Goal: Task Accomplishment & Management: Manage account settings

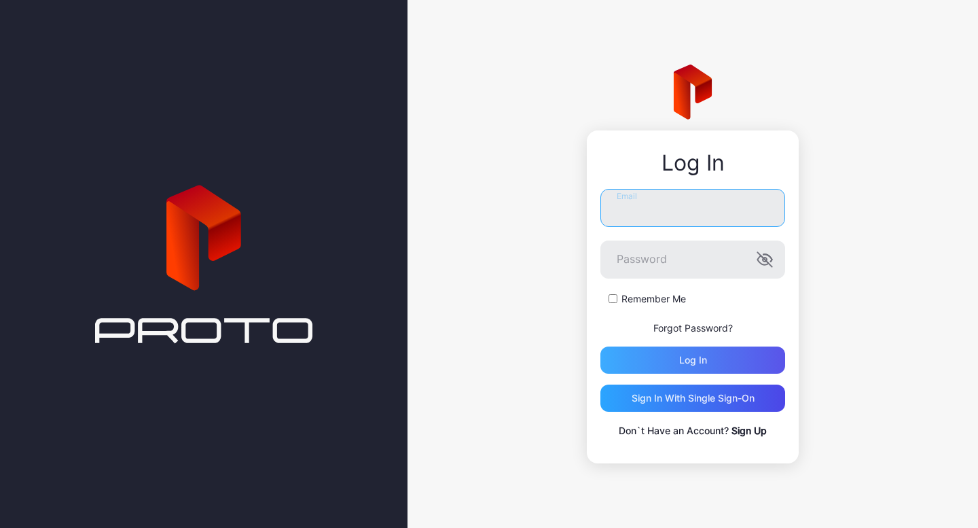
type input "**********"
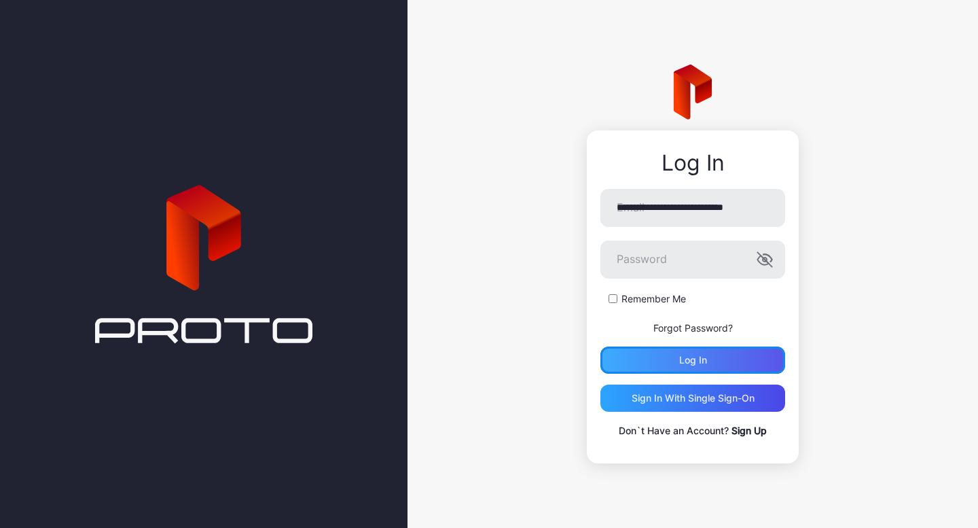
click at [680, 355] on div "Log in" at bounding box center [693, 360] width 28 height 11
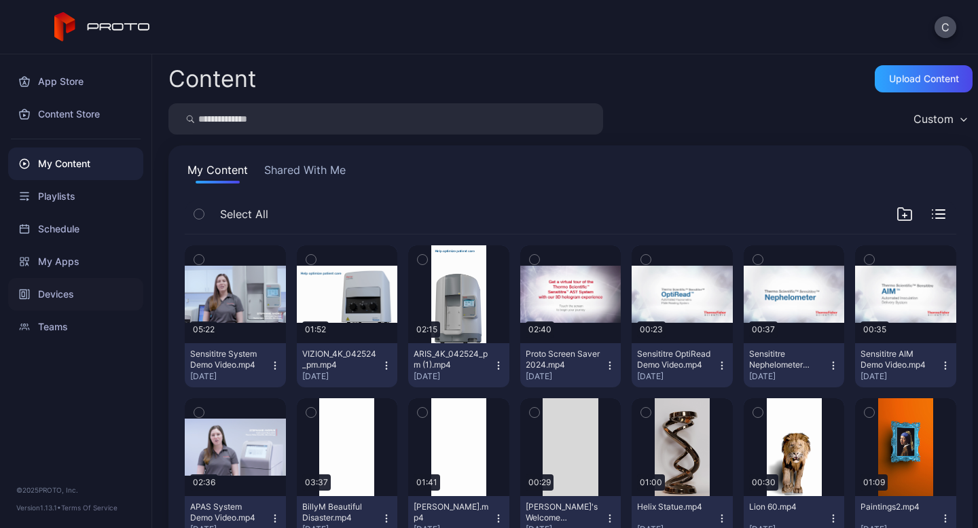
click at [62, 293] on div "Devices" at bounding box center [75, 294] width 135 height 33
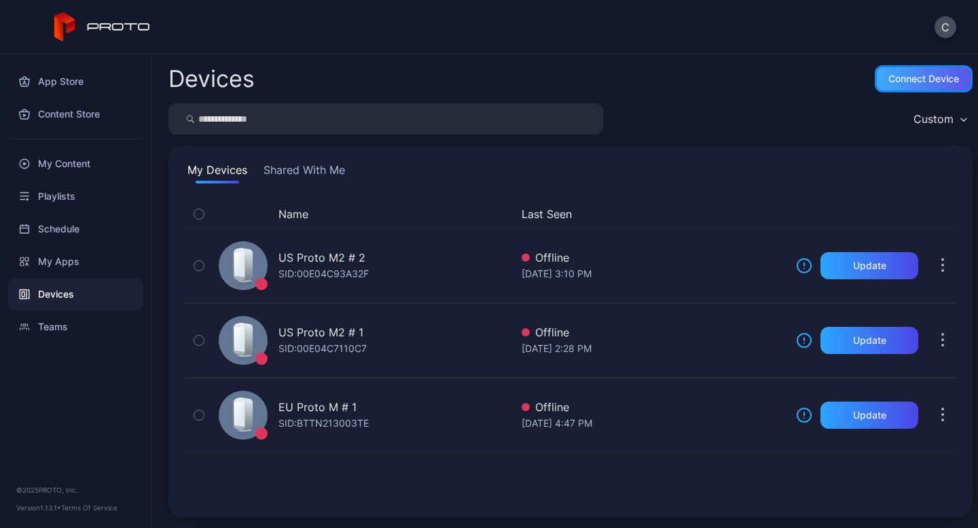
click at [915, 81] on div "Connect device" at bounding box center [924, 78] width 71 height 11
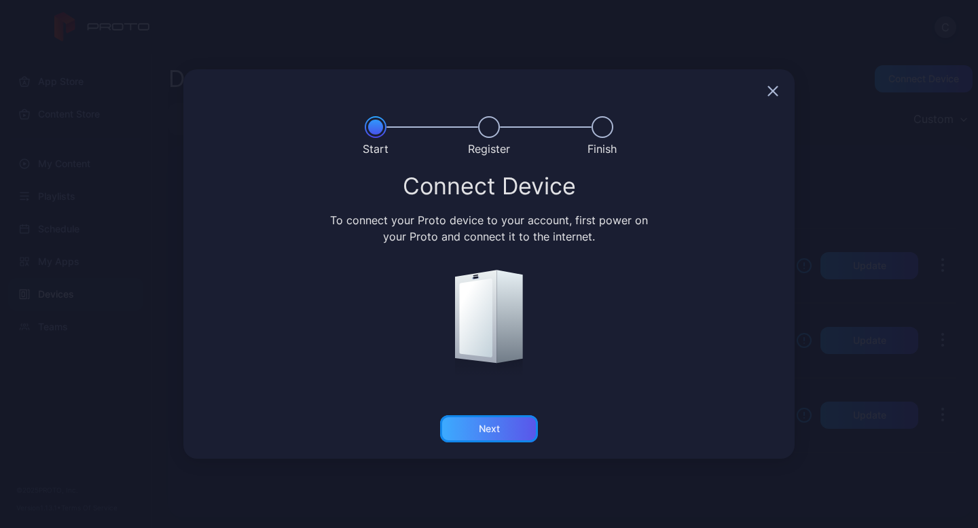
click at [488, 426] on div "Next" at bounding box center [489, 428] width 21 height 11
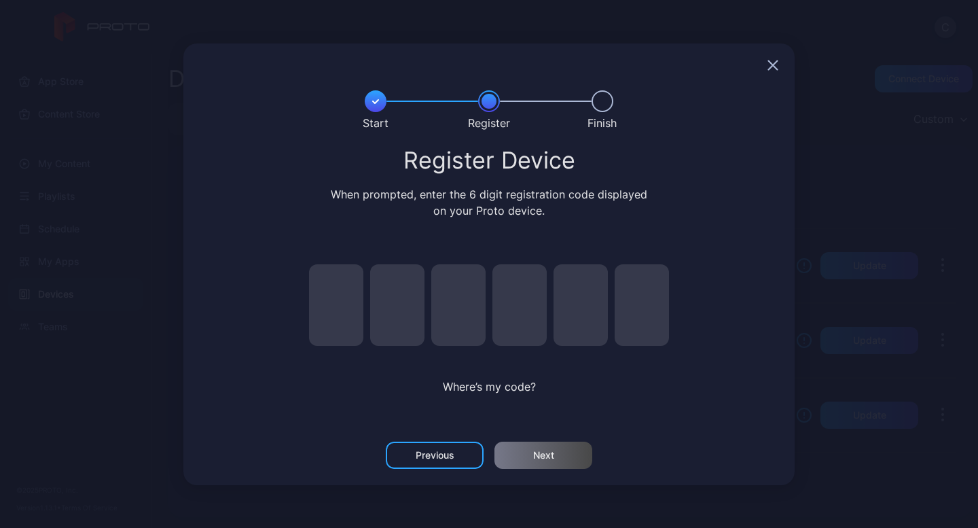
click at [353, 315] on input "pin code 1 of 6" at bounding box center [336, 305] width 54 height 82
type input "*"
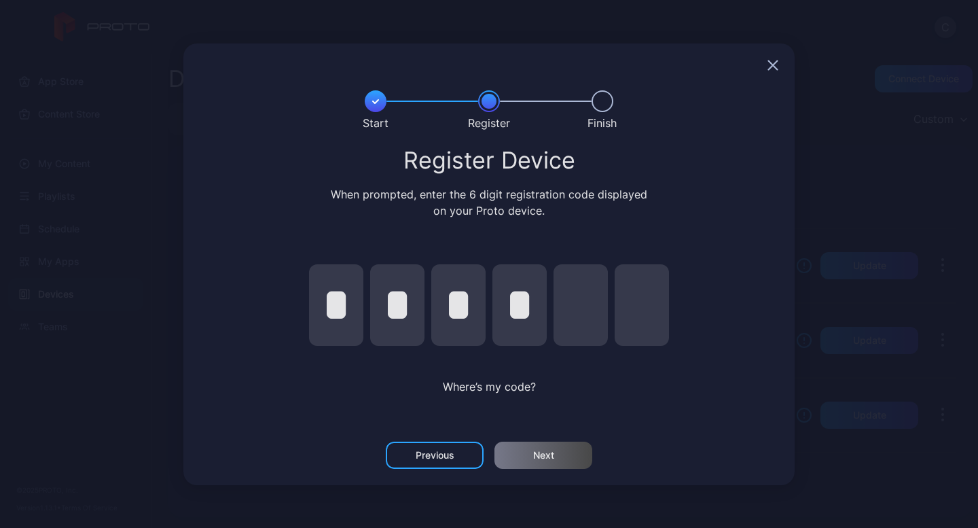
type input "*"
click at [473, 304] on input "*" at bounding box center [458, 305] width 54 height 82
type input "*"
click at [537, 462] on div "Next" at bounding box center [544, 455] width 98 height 27
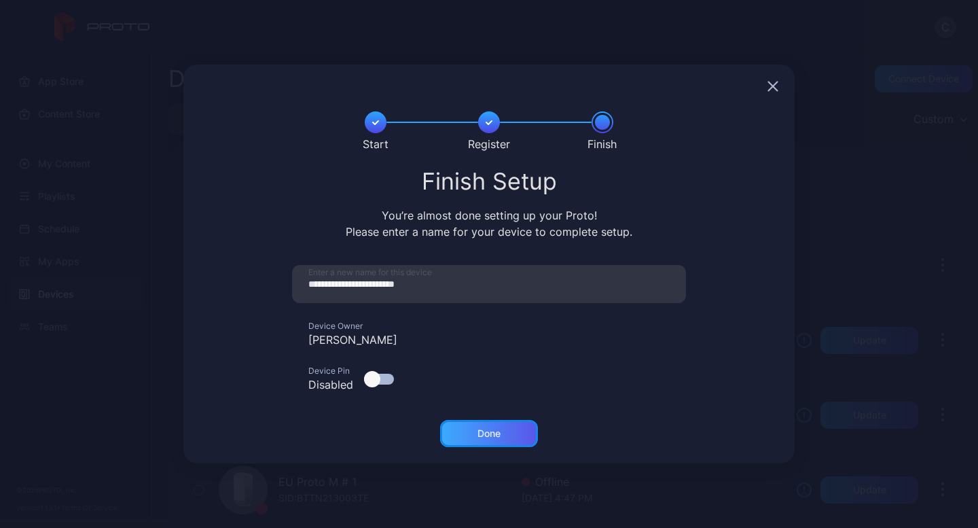
click at [502, 434] on div "Done" at bounding box center [489, 433] width 98 height 27
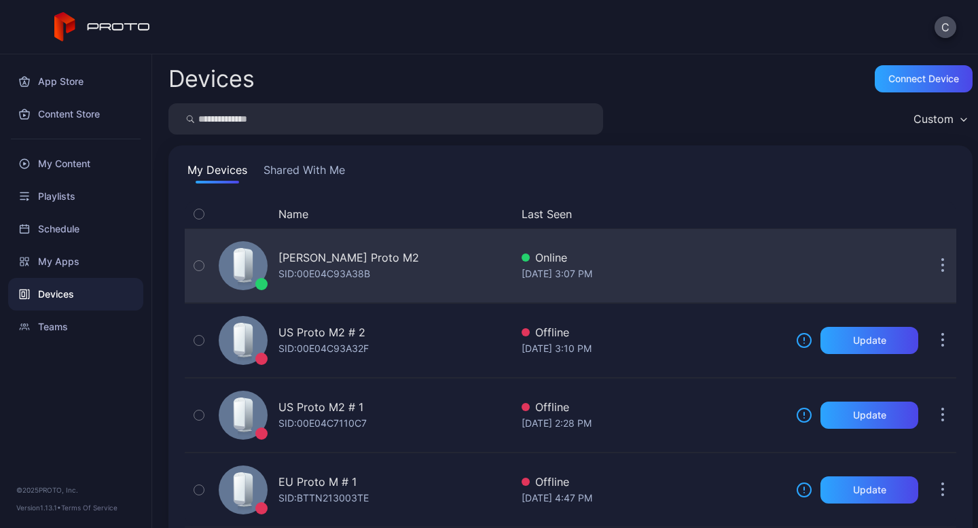
drag, startPoint x: 371, startPoint y: 266, endPoint x: 926, endPoint y: 269, distance: 555.1
click at [942, 269] on icon "button" at bounding box center [943, 266] width 3 height 16
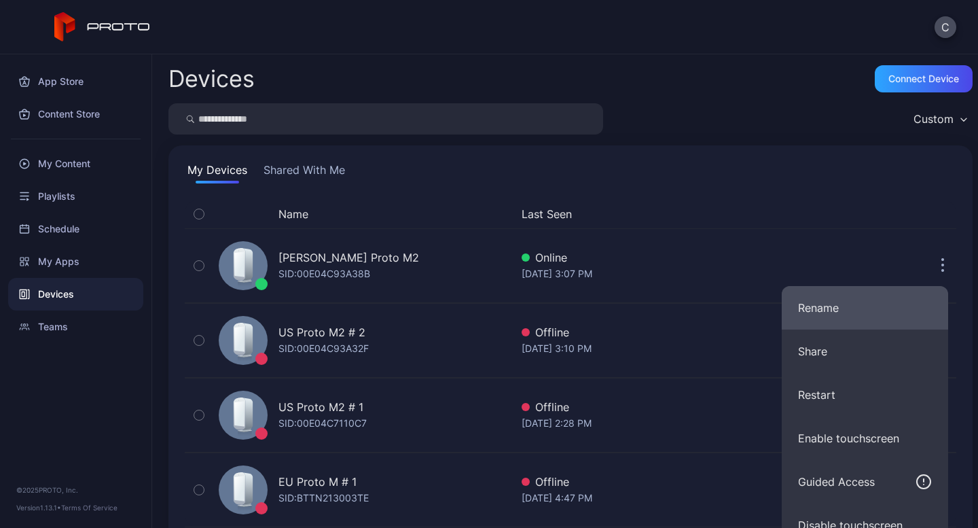
click at [851, 319] on button "Rename" at bounding box center [865, 307] width 166 height 43
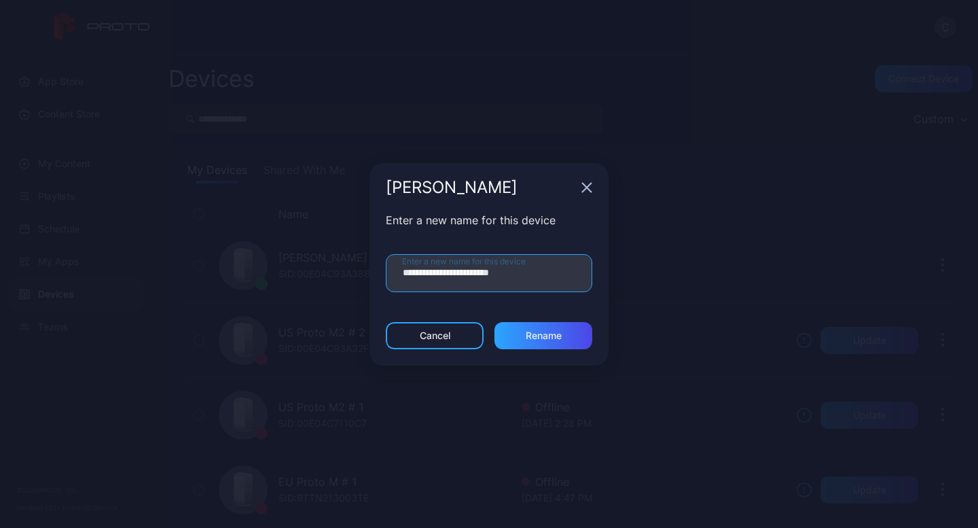
drag, startPoint x: 531, startPoint y: 277, endPoint x: 360, endPoint y: 265, distance: 171.6
click at [360, 265] on div "**********" at bounding box center [489, 264] width 978 height 528
type input "**********"
click at [531, 338] on div "Rename" at bounding box center [544, 335] width 36 height 11
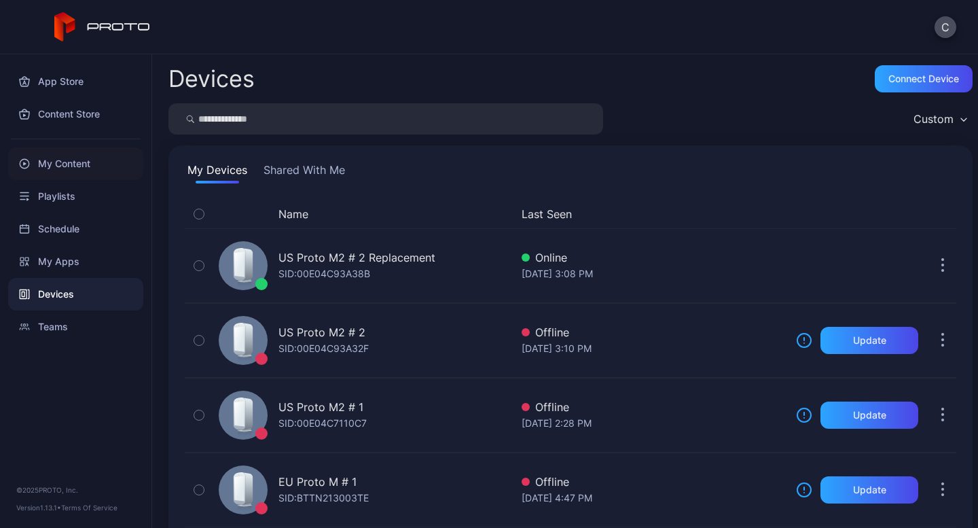
click at [48, 161] on div "My Content" at bounding box center [75, 163] width 135 height 33
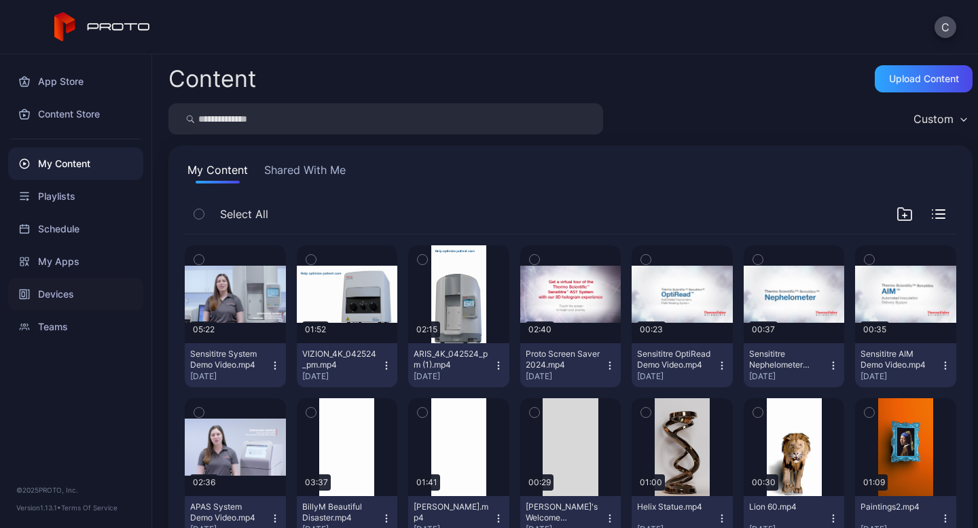
click at [58, 289] on div "Devices" at bounding box center [75, 294] width 135 height 33
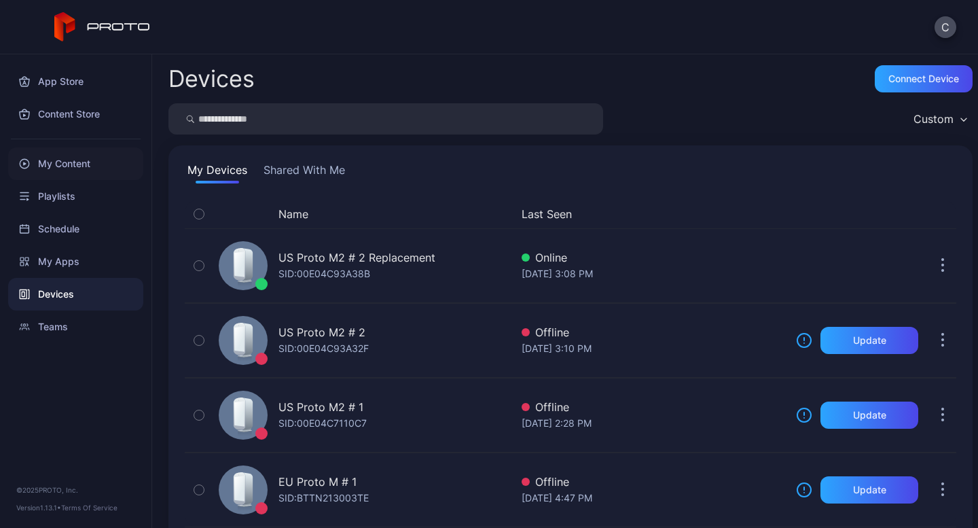
click at [84, 164] on div "My Content" at bounding box center [75, 163] width 135 height 33
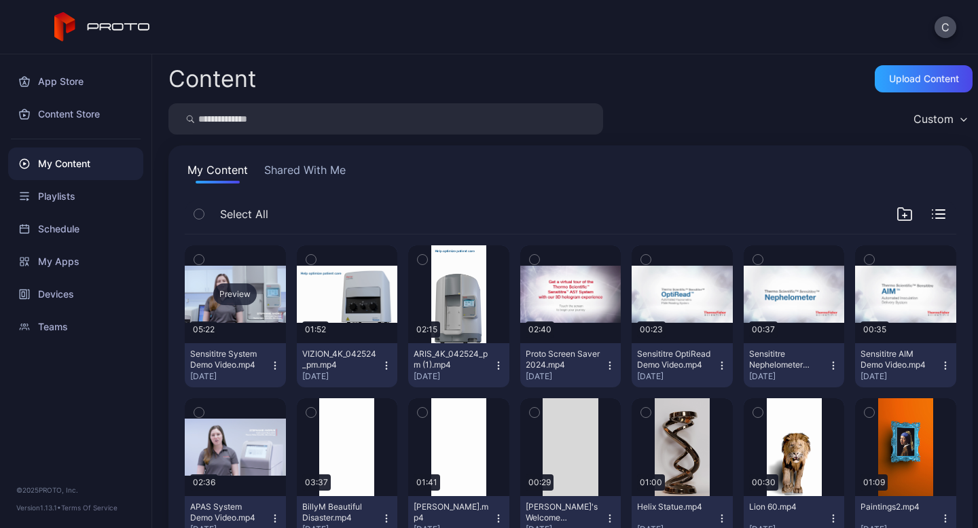
click at [227, 334] on div "Preview" at bounding box center [235, 294] width 101 height 98
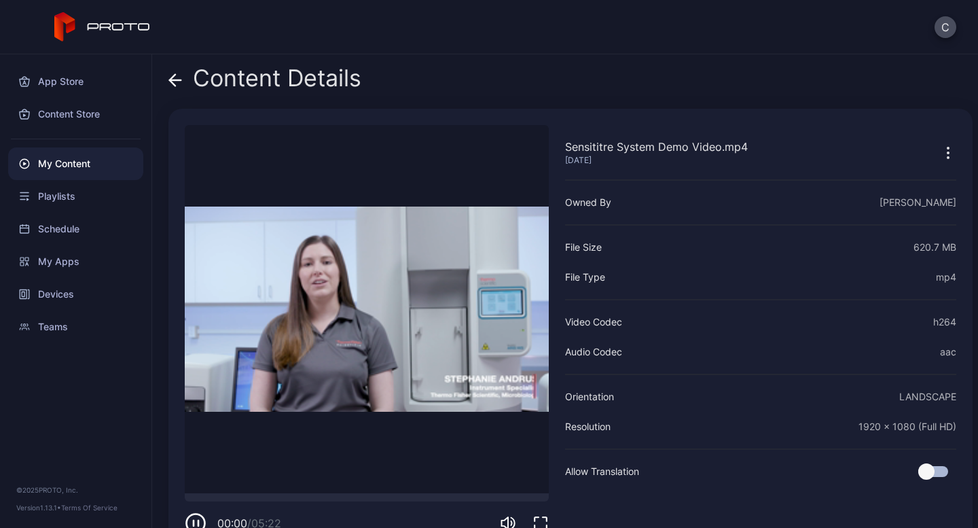
click at [164, 81] on div "Content Details Sensititre System Demo Video.mp4 [DATE] Sorry, your browser doe…" at bounding box center [565, 291] width 826 height 474
click at [173, 81] on icon at bounding box center [176, 80] width 14 height 14
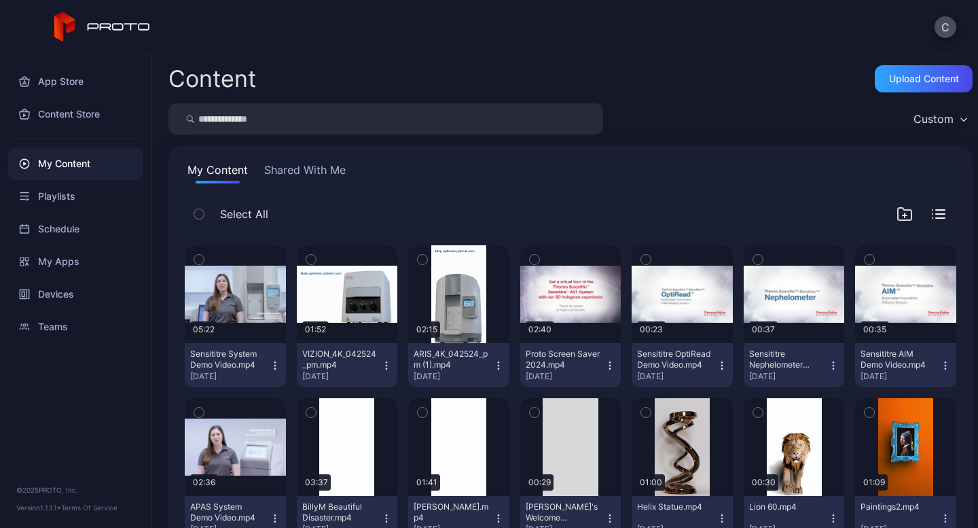
click at [200, 257] on icon "button" at bounding box center [199, 259] width 10 height 15
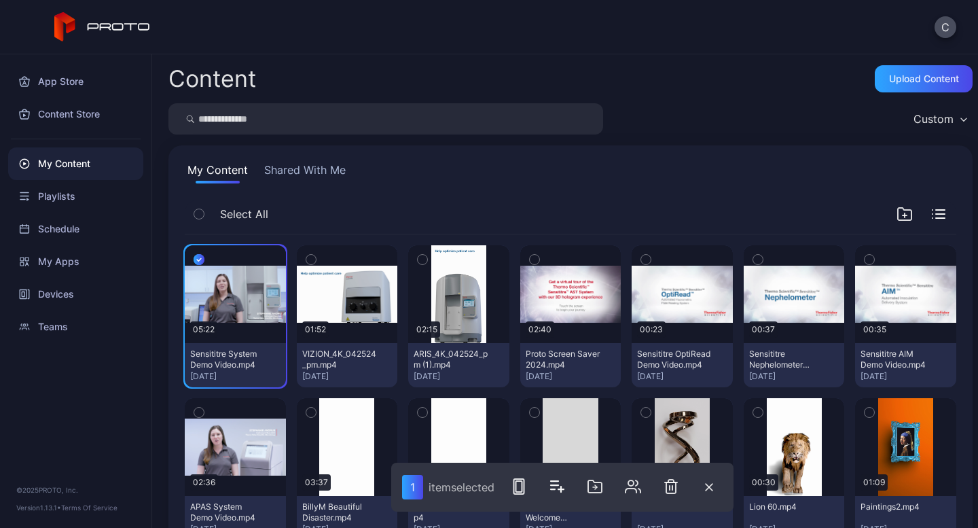
click at [310, 260] on icon "button" at bounding box center [310, 260] width 3 height 2
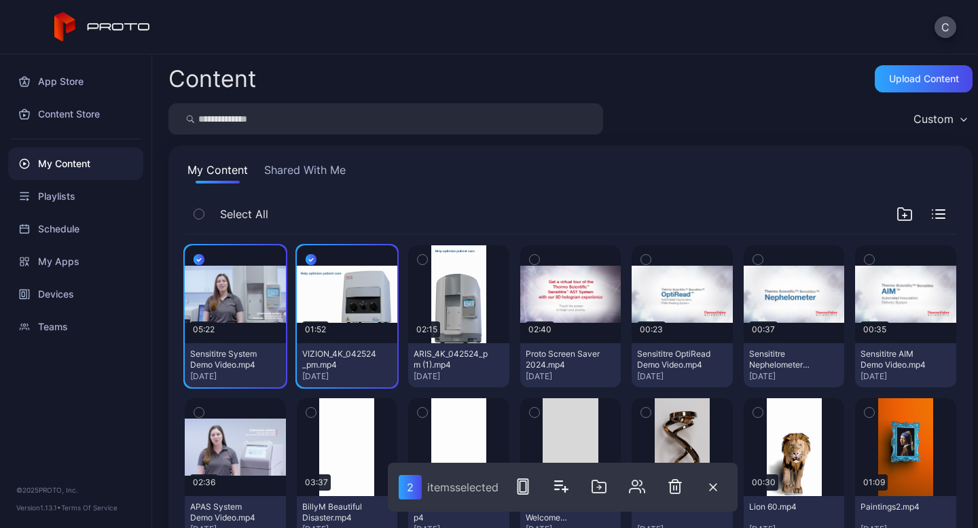
click at [419, 257] on icon "button" at bounding box center [423, 259] width 10 height 15
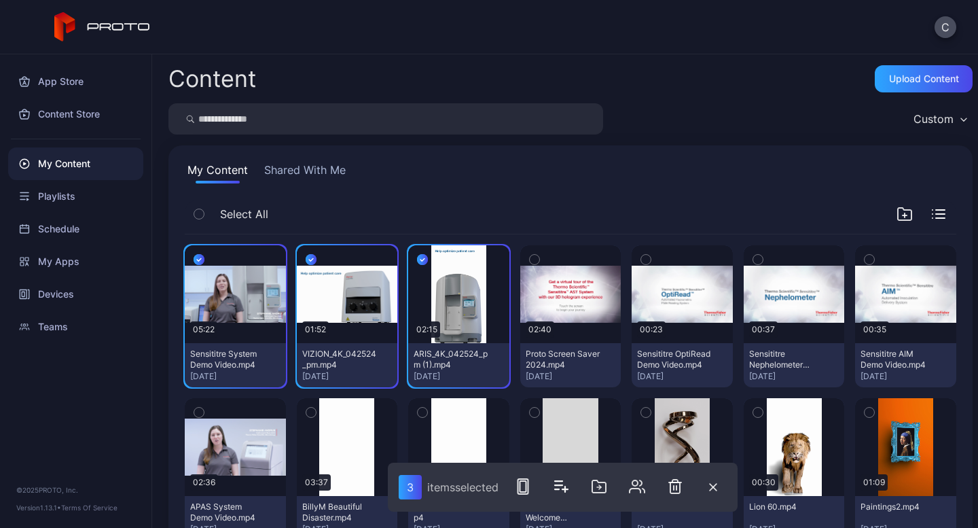
click at [533, 258] on button "button" at bounding box center [534, 259] width 29 height 29
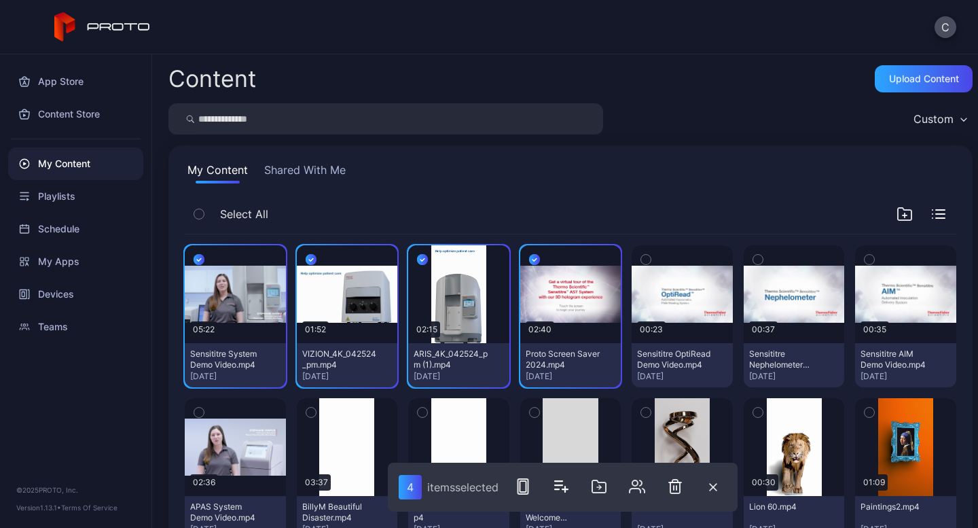
click at [641, 256] on icon "button" at bounding box center [646, 259] width 10 height 15
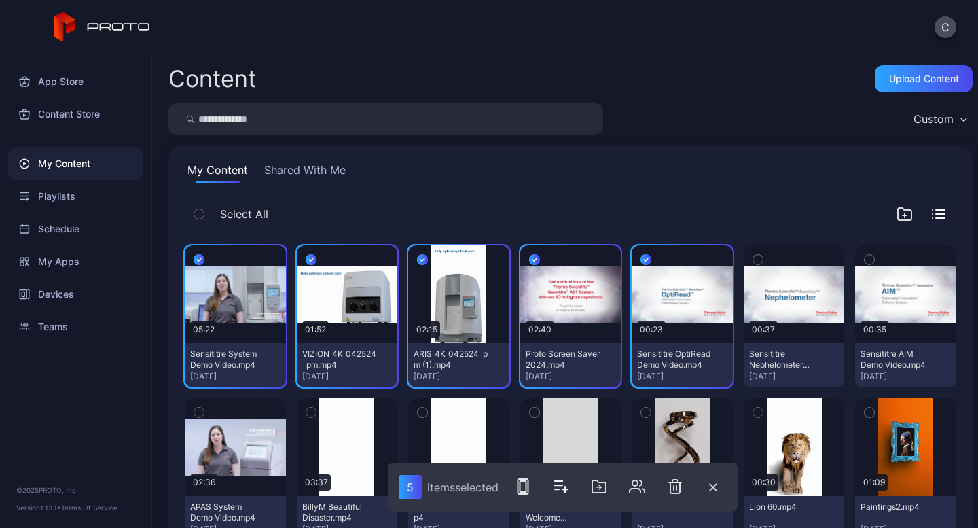
click at [754, 257] on icon "button" at bounding box center [759, 259] width 10 height 15
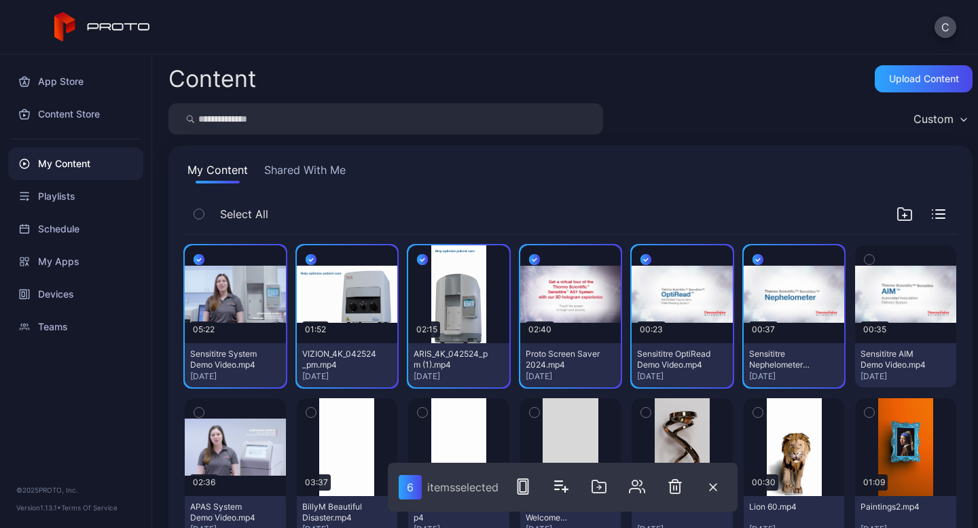
click at [865, 260] on icon "button" at bounding box center [870, 259] width 10 height 15
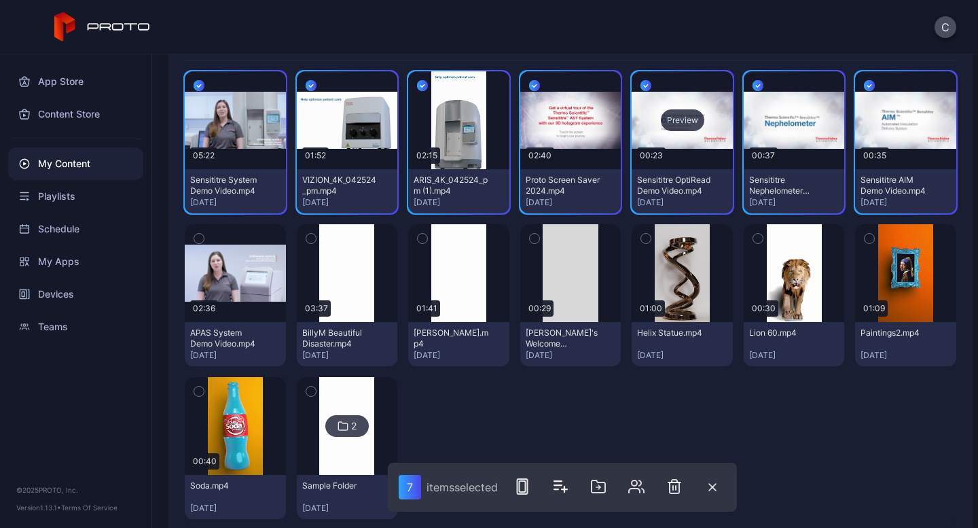
scroll to position [203, 0]
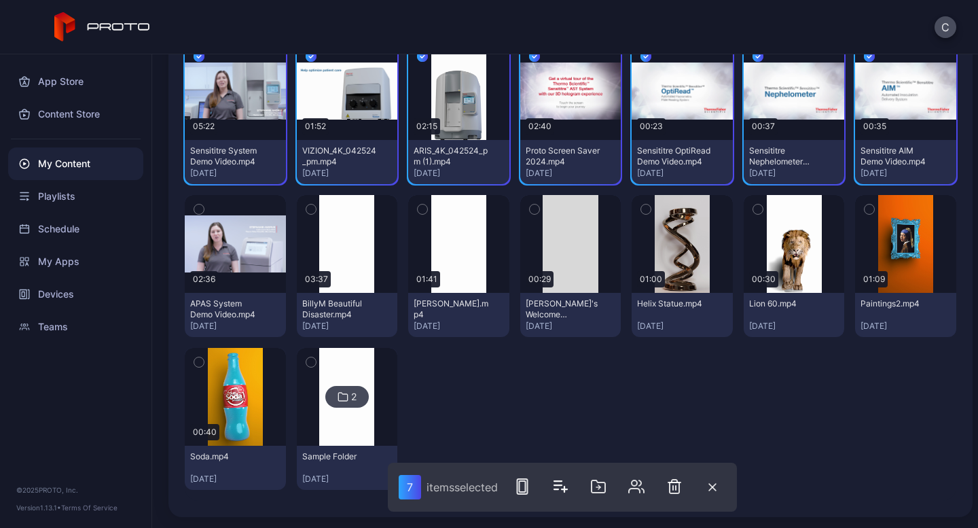
click at [200, 209] on icon "button" at bounding box center [198, 210] width 3 height 2
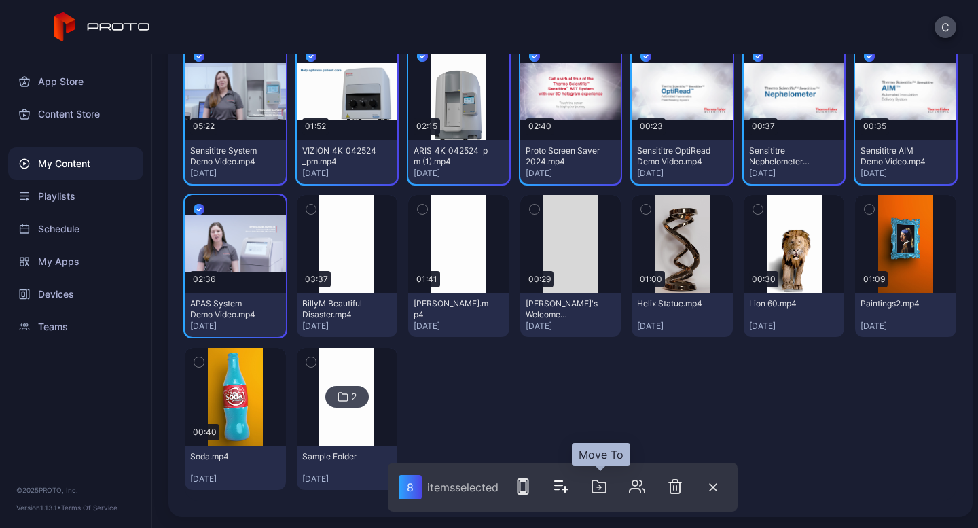
click at [601, 482] on icon "button" at bounding box center [599, 486] width 14 height 12
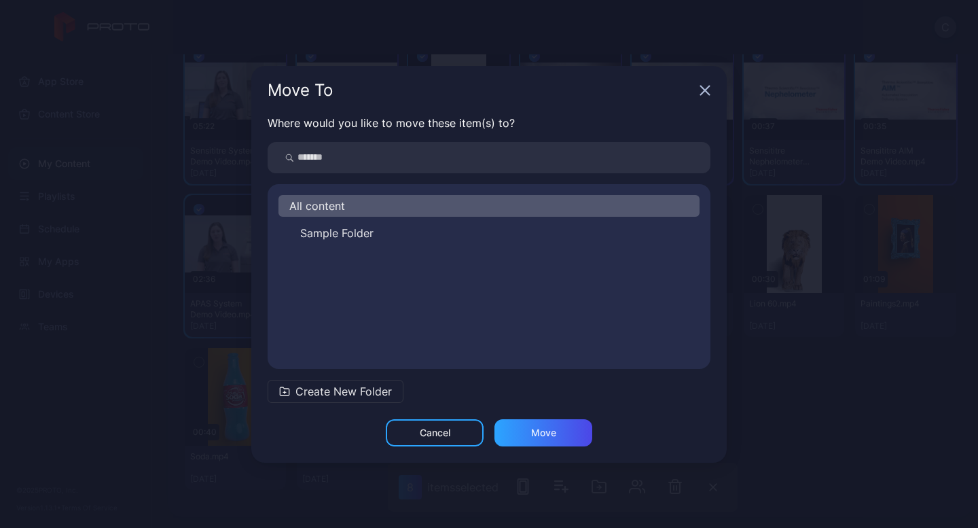
click at [700, 85] on icon "button" at bounding box center [705, 90] width 11 height 11
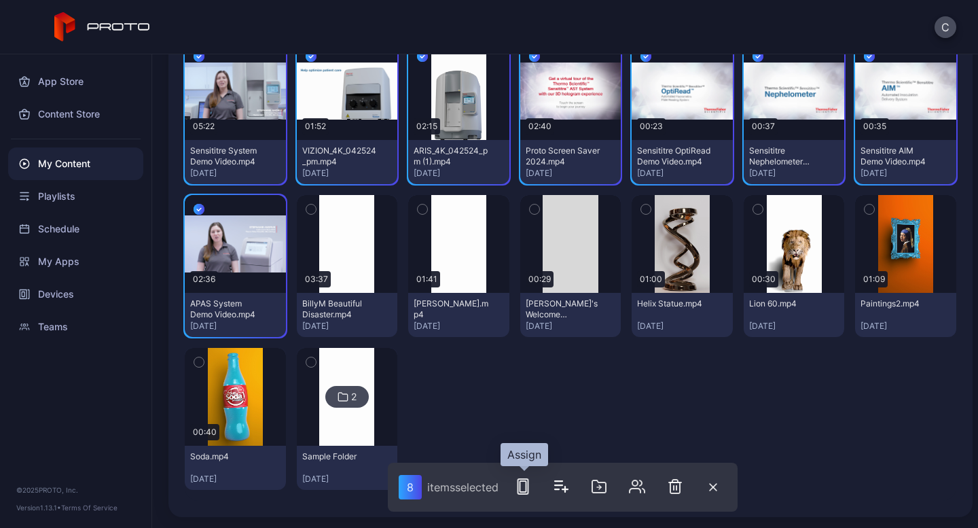
click at [523, 485] on icon "button" at bounding box center [523, 486] width 16 height 16
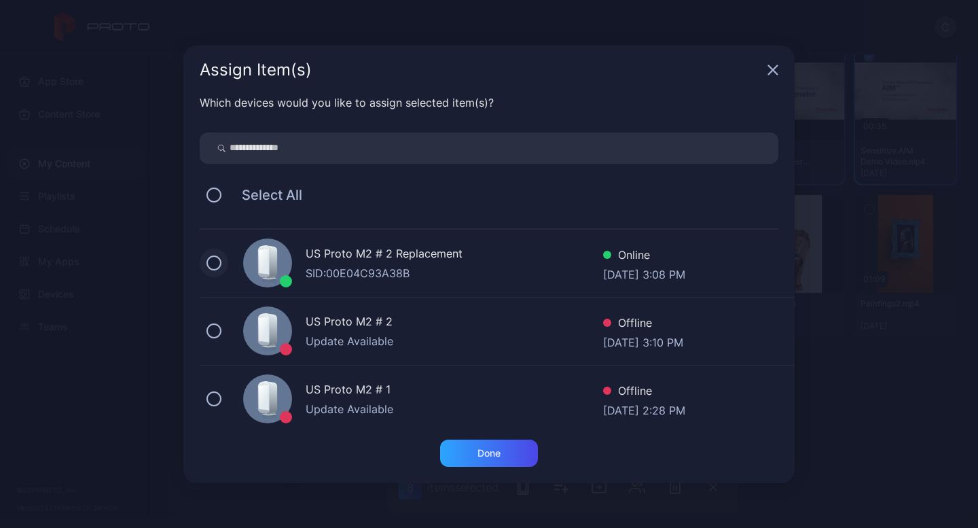
click at [214, 265] on button at bounding box center [214, 262] width 15 height 15
click at [483, 449] on div "Done" at bounding box center [489, 453] width 23 height 11
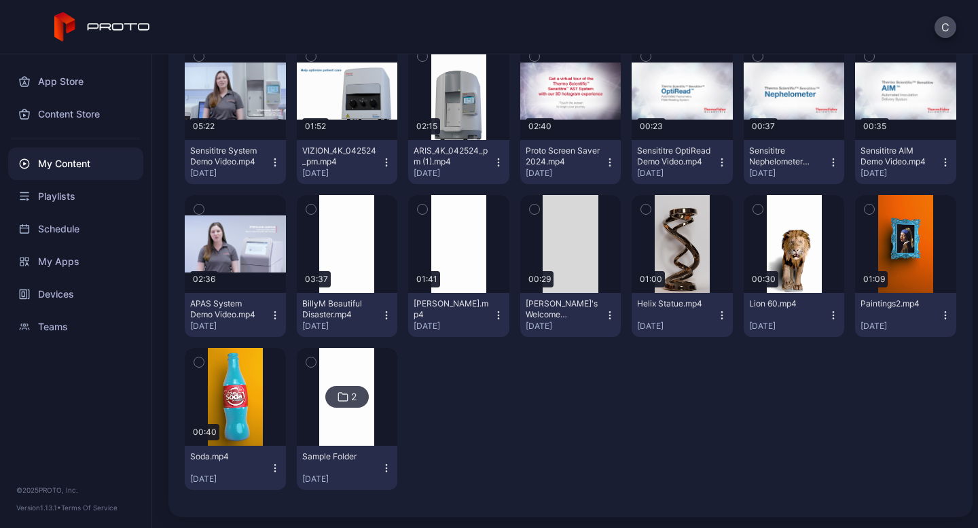
click at [120, 29] on icon at bounding box center [119, 26] width 63 height 7
click at [55, 28] on icon at bounding box center [59, 26] width 10 height 29
click at [59, 300] on div "Devices" at bounding box center [75, 294] width 135 height 33
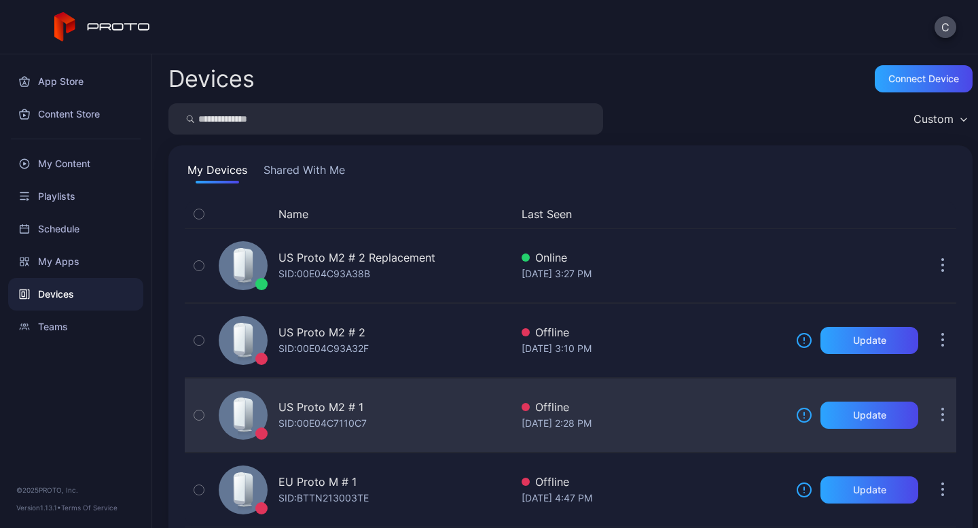
scroll to position [26, 0]
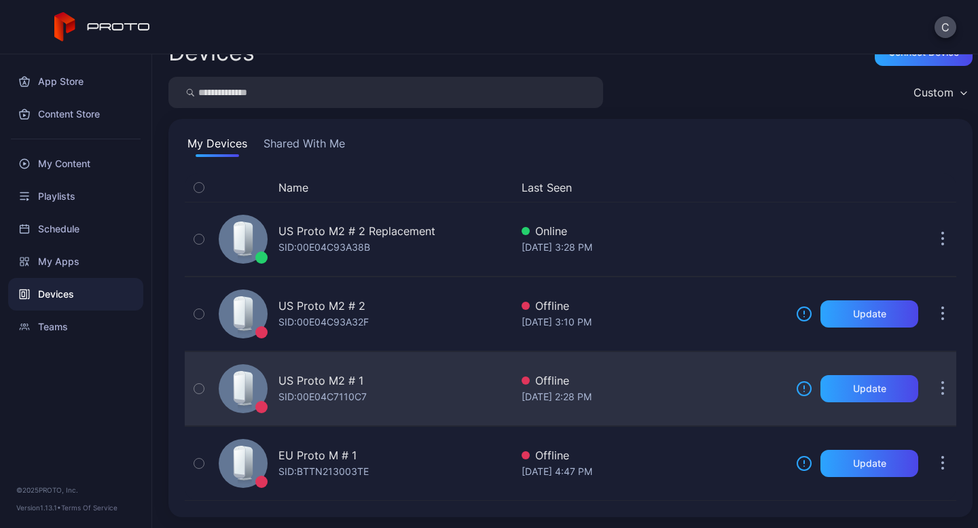
click at [198, 387] on icon "button" at bounding box center [199, 388] width 10 height 15
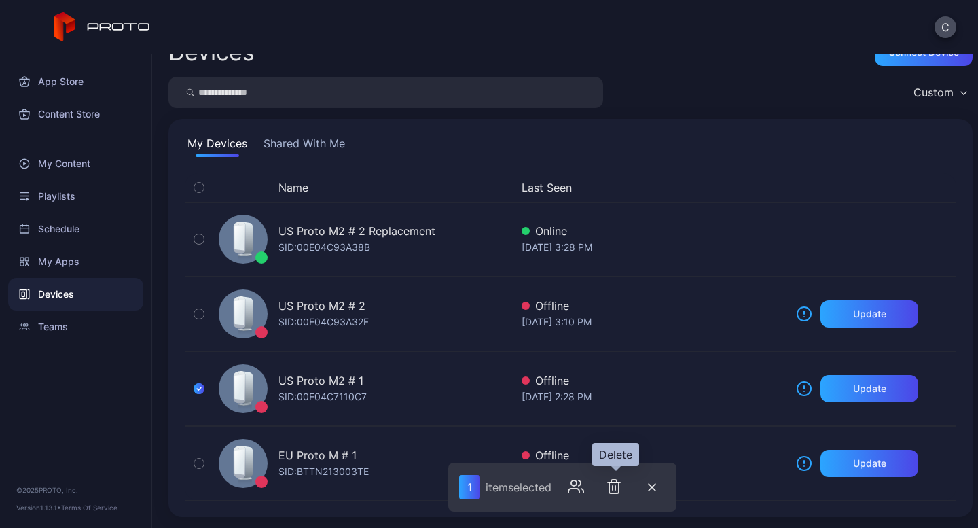
click at [616, 484] on icon "button" at bounding box center [614, 486] width 16 height 16
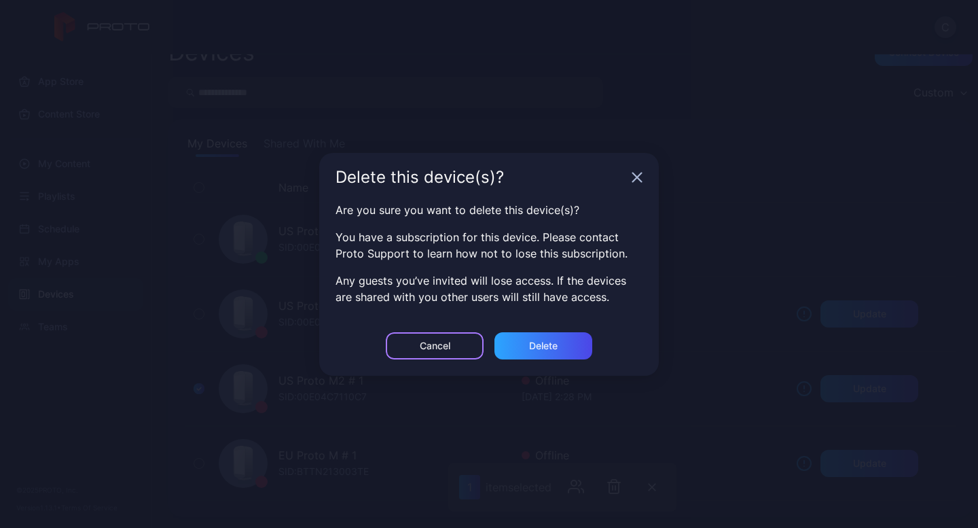
click at [440, 353] on div "Cancel" at bounding box center [435, 345] width 98 height 27
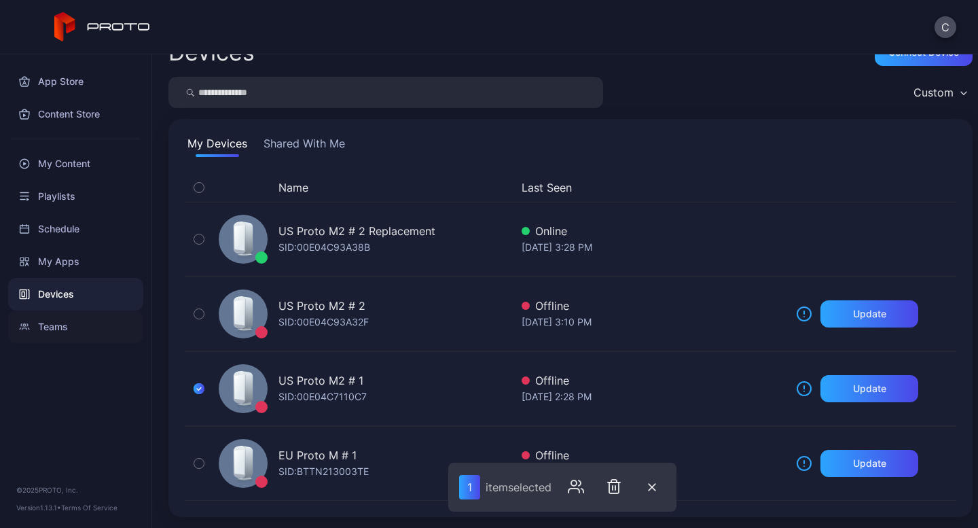
click at [66, 329] on div "Teams" at bounding box center [75, 327] width 135 height 33
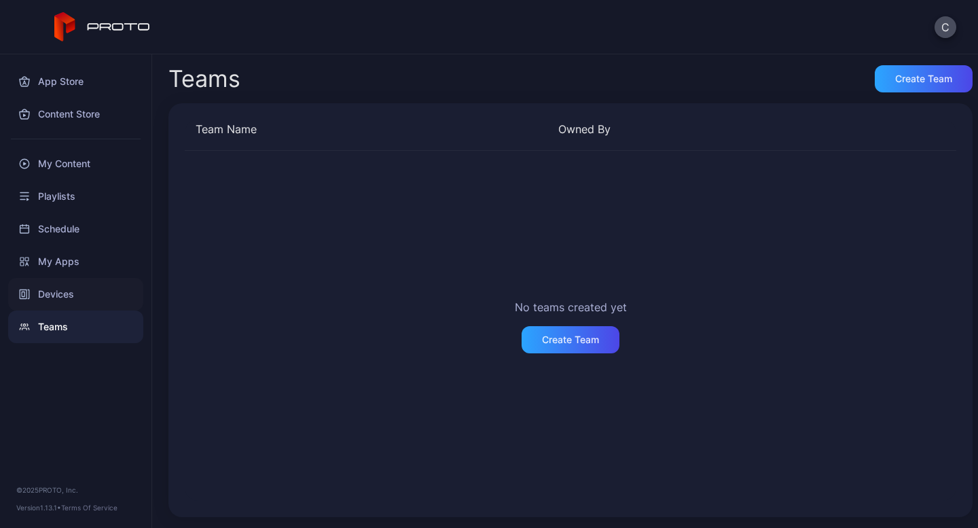
click at [56, 291] on div "Devices" at bounding box center [75, 294] width 135 height 33
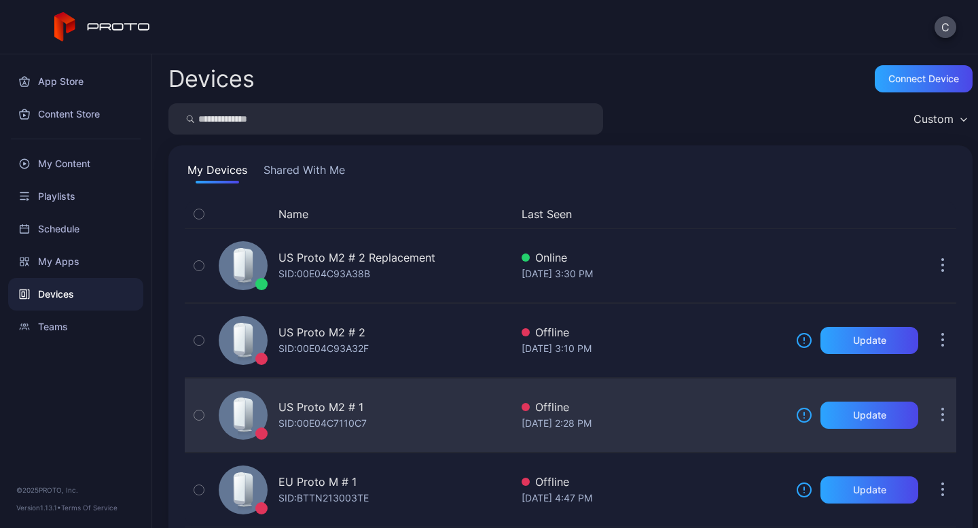
drag, startPoint x: 926, startPoint y: 419, endPoint x: 409, endPoint y: 410, distance: 517.1
click at [409, 410] on div "US Proto M2 # 1 SID: 00E04C7110C7" at bounding box center [362, 415] width 298 height 68
drag, startPoint x: 931, startPoint y: 414, endPoint x: 319, endPoint y: 412, distance: 611.5
drag, startPoint x: 319, startPoint y: 412, endPoint x: 202, endPoint y: 410, distance: 116.9
click at [202, 410] on icon "button" at bounding box center [199, 415] width 10 height 15
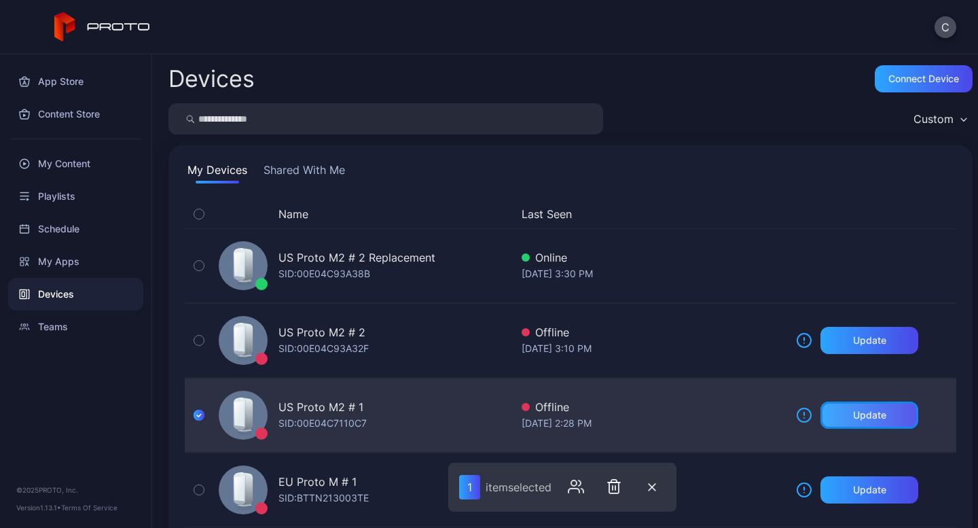
click at [847, 422] on div "Update" at bounding box center [870, 415] width 98 height 27
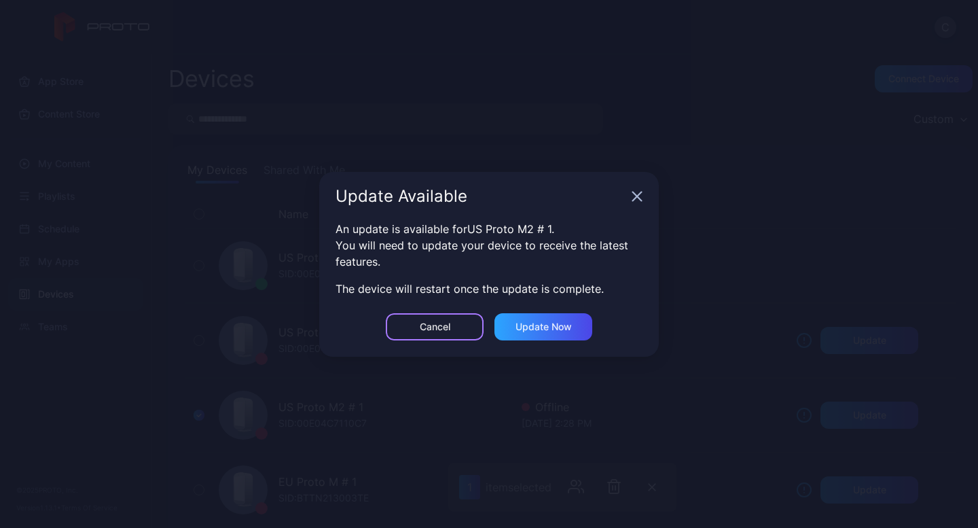
click at [444, 323] on div "Cancel" at bounding box center [435, 326] width 31 height 11
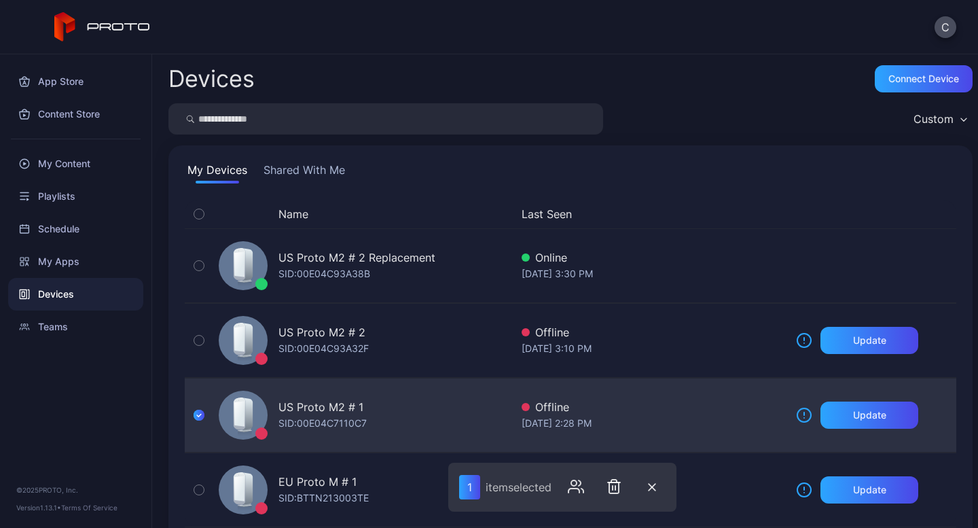
click at [929, 413] on div "US Proto M2 # 1 SID: 00E04C7110C7 Offline [DATE] 2:28 PM Update" at bounding box center [571, 415] width 772 height 68
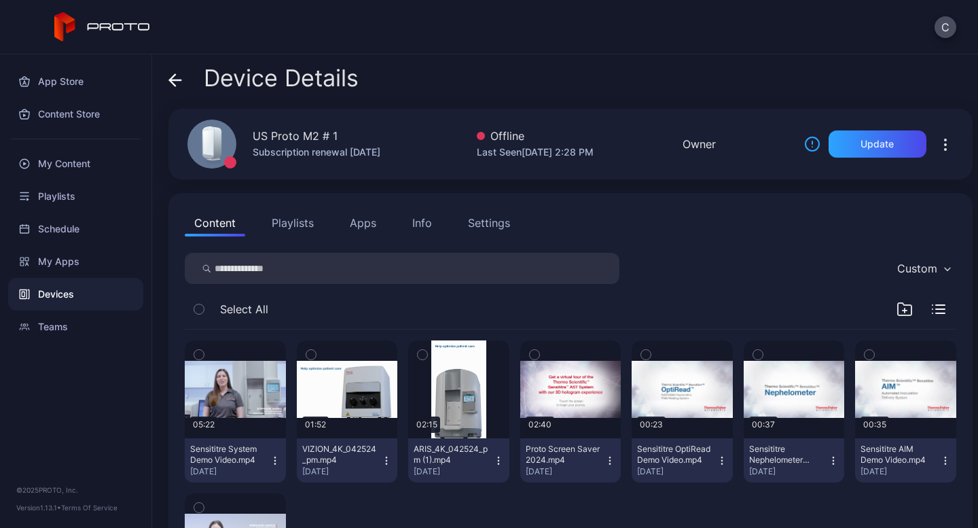
click at [938, 141] on icon "button" at bounding box center [946, 145] width 16 height 16
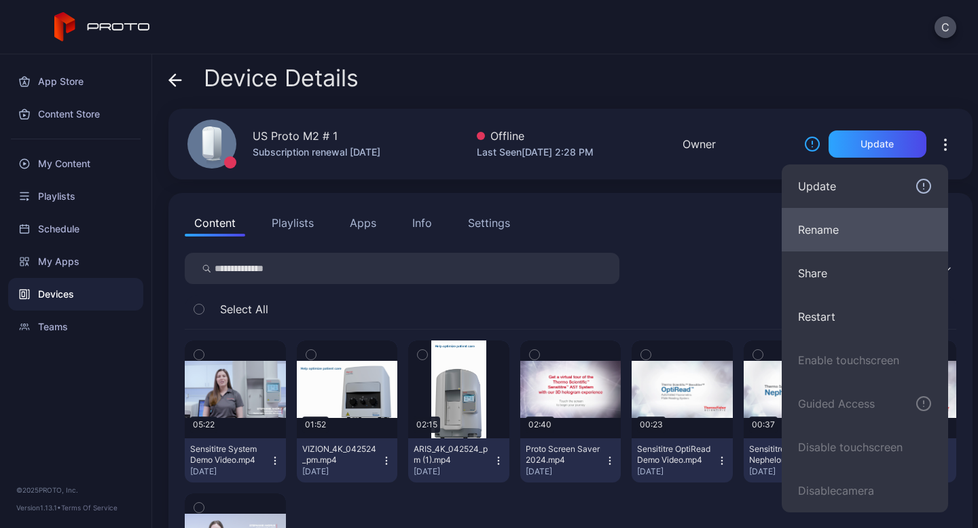
click at [821, 226] on button "Rename" at bounding box center [865, 229] width 166 height 43
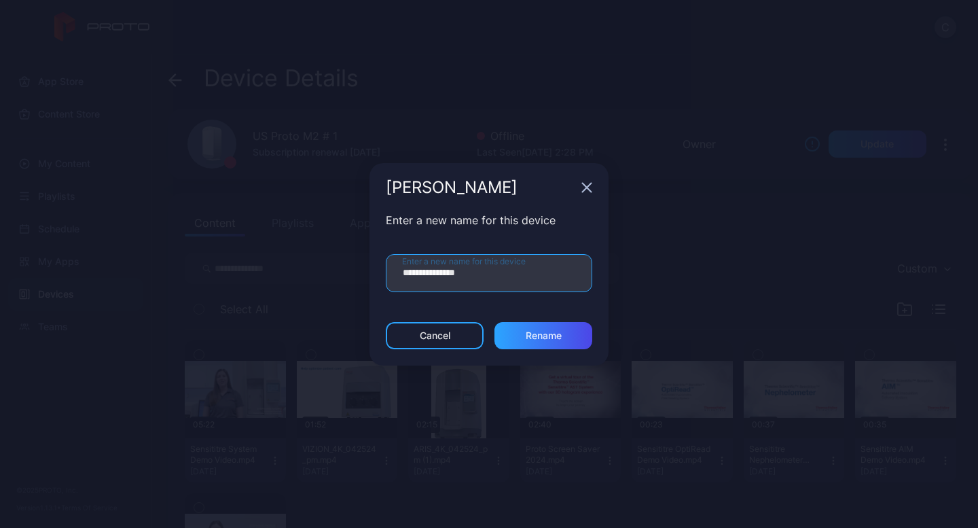
drag, startPoint x: 476, startPoint y: 274, endPoint x: 333, endPoint y: 264, distance: 143.1
click at [333, 264] on div "**********" at bounding box center [489, 264] width 978 height 528
type input "**********"
click at [526, 328] on div "Rename" at bounding box center [544, 335] width 98 height 27
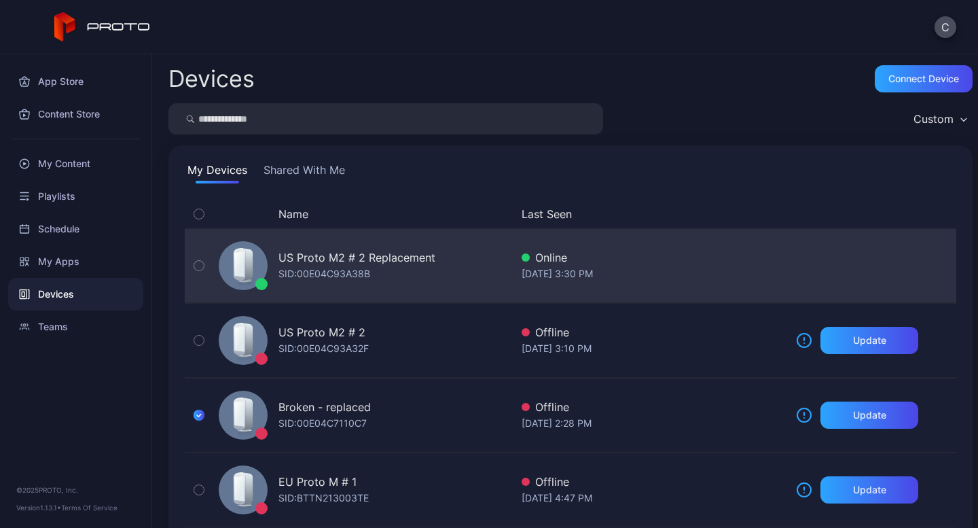
click at [264, 261] on div at bounding box center [243, 265] width 49 height 49
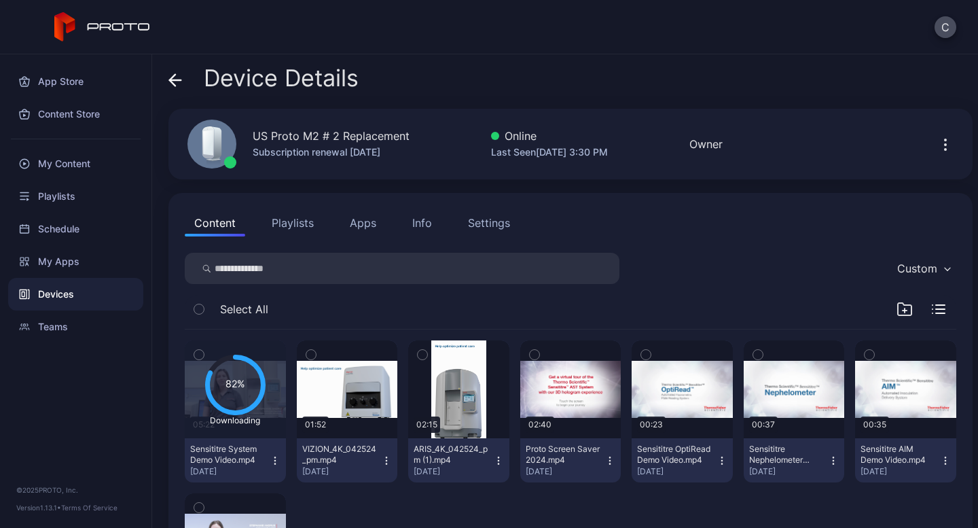
click at [938, 141] on icon "button" at bounding box center [946, 145] width 16 height 16
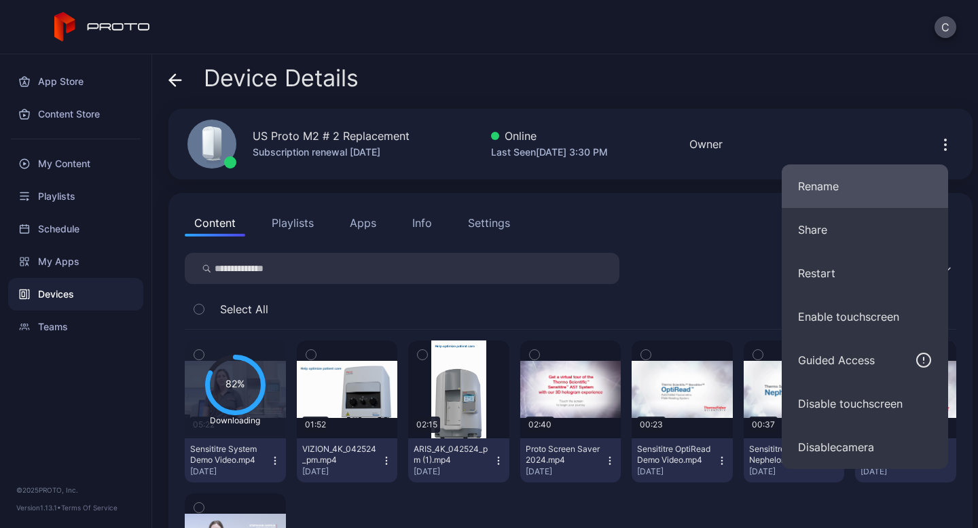
click at [820, 193] on button "Rename" at bounding box center [865, 185] width 166 height 43
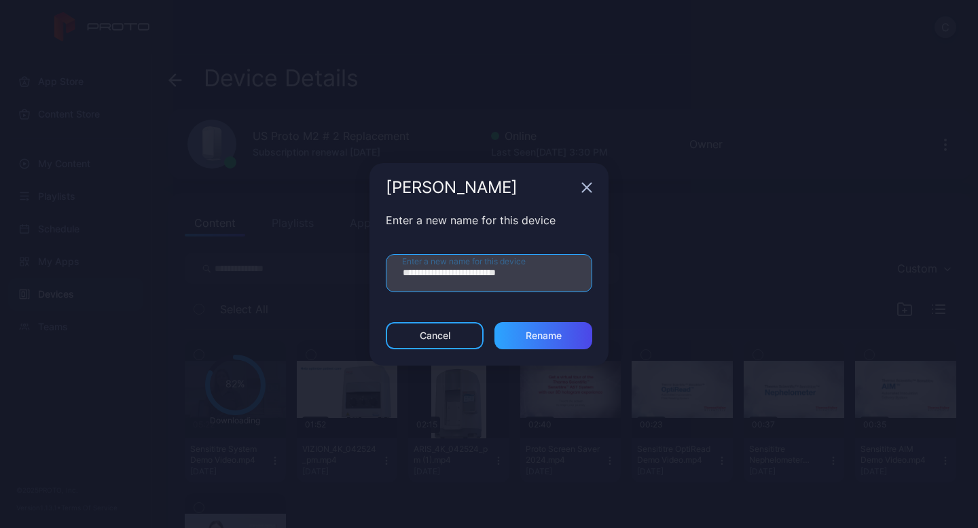
click at [554, 273] on input "**********" at bounding box center [489, 273] width 207 height 38
drag, startPoint x: 548, startPoint y: 272, endPoint x: 550, endPoint y: 286, distance: 13.7
click at [480, 272] on input "**********" at bounding box center [489, 273] width 207 height 38
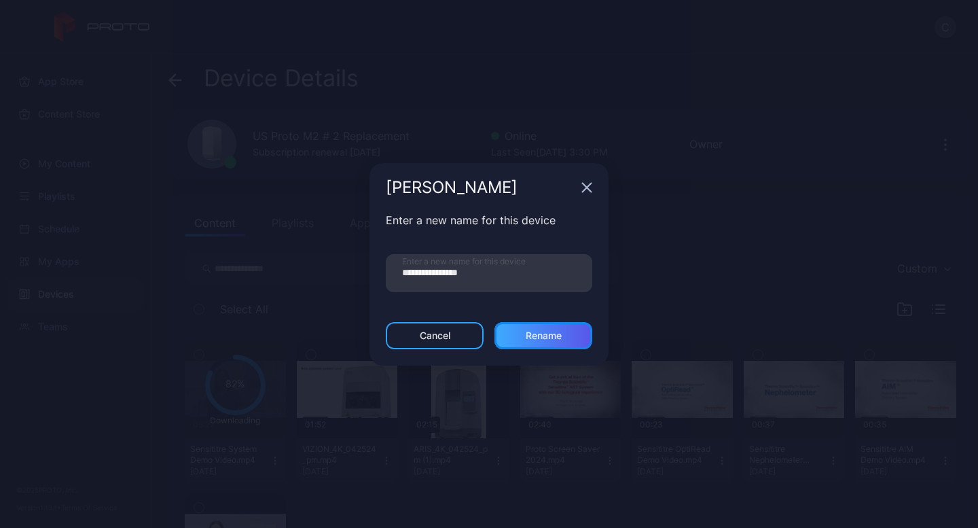
click at [540, 339] on div "Rename" at bounding box center [544, 335] width 36 height 11
type input "**********"
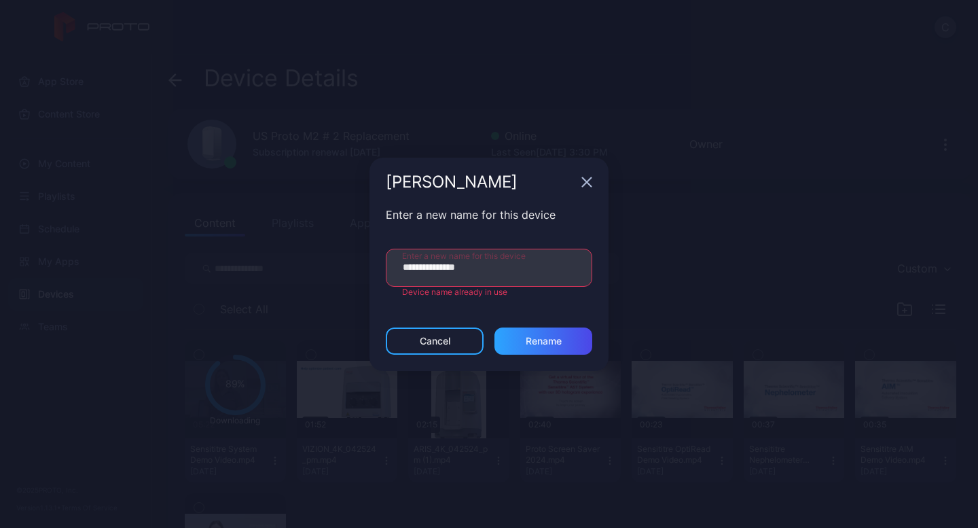
click at [514, 293] on div "Device name already in use" at bounding box center [489, 292] width 207 height 11
click at [589, 179] on icon "button" at bounding box center [587, 181] width 9 height 9
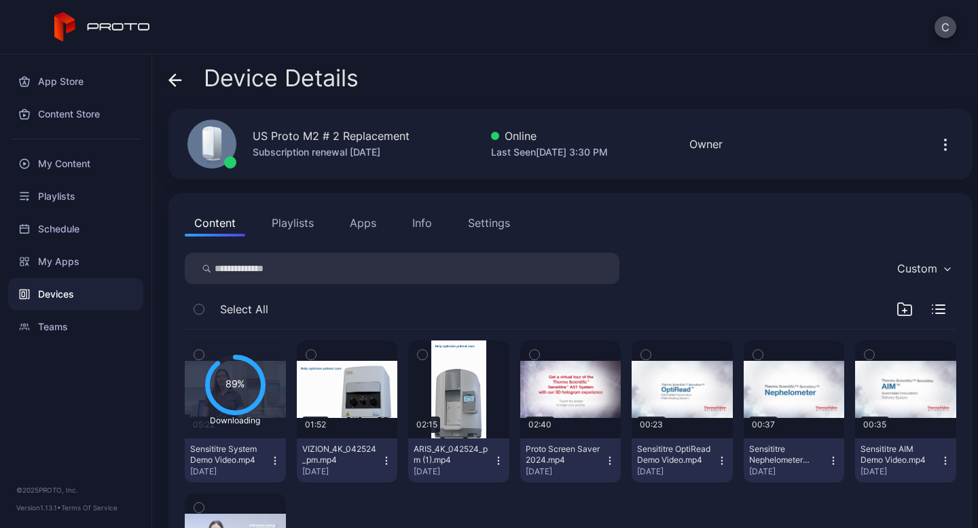
click at [168, 74] on div "Device Details US Proto M2 # 2 Replacement Subscription renewal [DATE] Online L…" at bounding box center [565, 291] width 826 height 474
click at [173, 78] on icon at bounding box center [176, 80] width 14 height 14
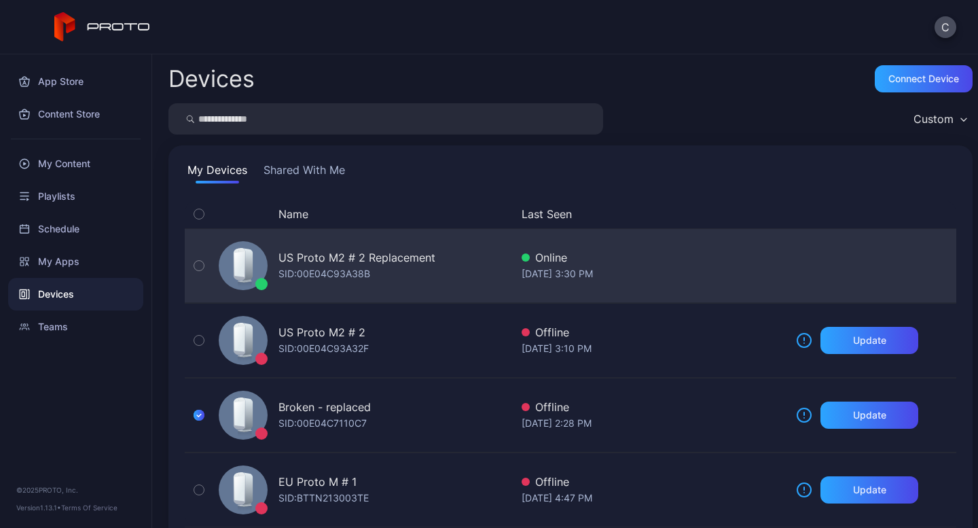
click at [336, 259] on div "US Proto M2 # 2 Replacement" at bounding box center [357, 257] width 157 height 16
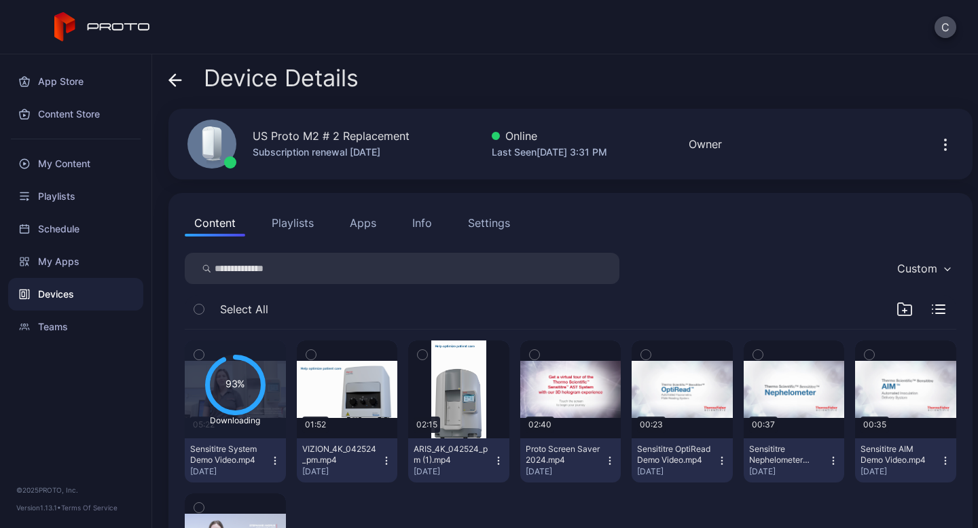
click at [938, 147] on icon "button" at bounding box center [946, 145] width 16 height 16
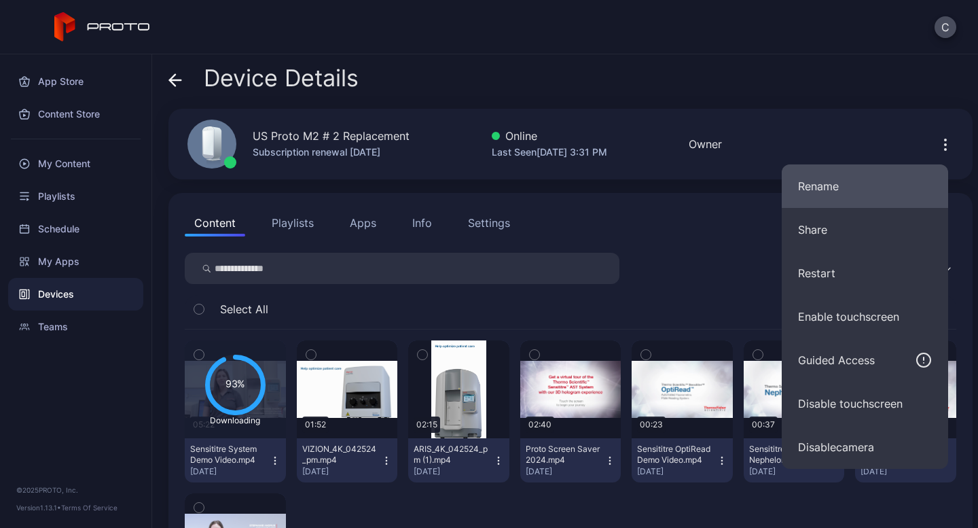
click at [844, 198] on button "Rename" at bounding box center [865, 185] width 166 height 43
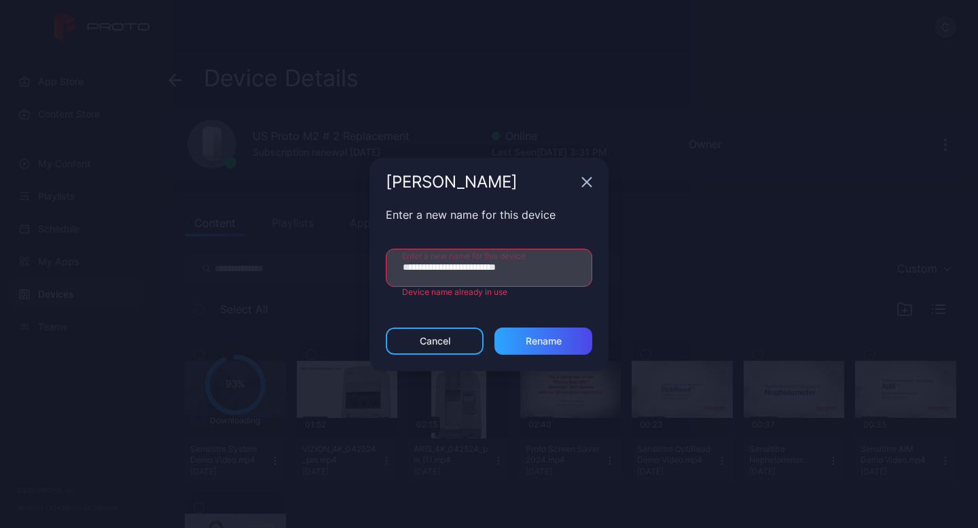
click at [546, 265] on input "**********" at bounding box center [489, 268] width 207 height 38
drag, startPoint x: 546, startPoint y: 265, endPoint x: 542, endPoint y: 279, distance: 15.0
click at [478, 268] on input "**********" at bounding box center [489, 268] width 207 height 38
type input "**********"
